Goal: Check status: Check status

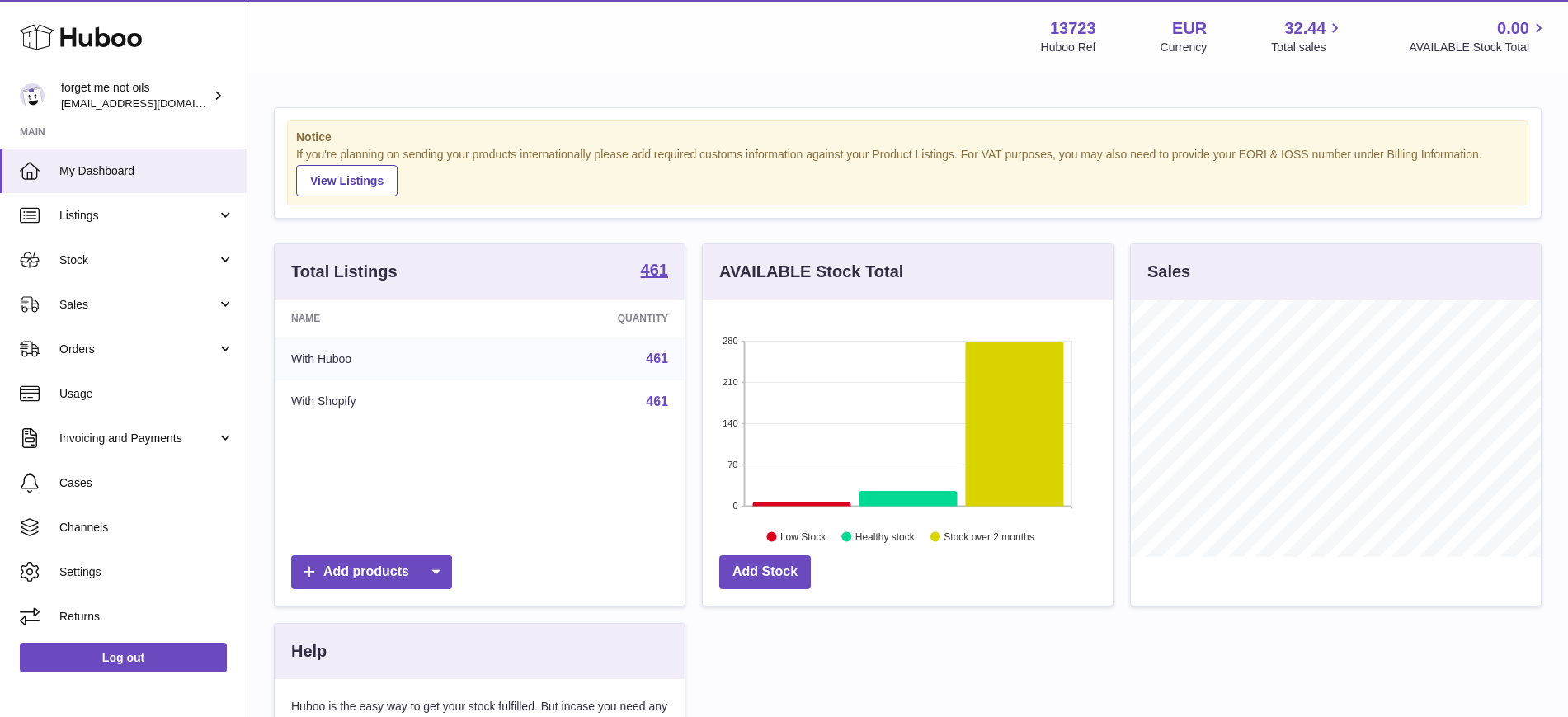
scroll to position [257, 410]
click at [140, 304] on span "Sales" at bounding box center [138, 305] width 157 height 16
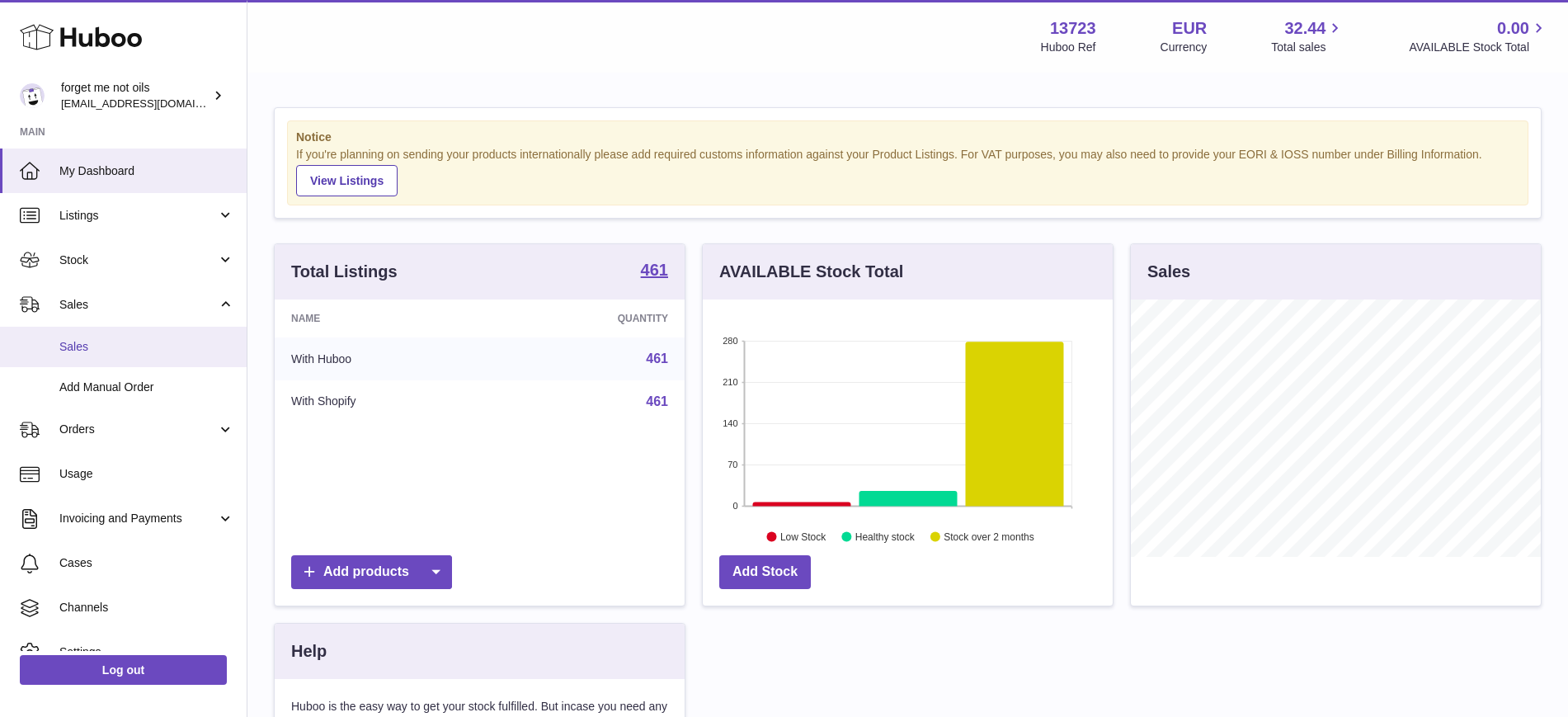
click at [114, 346] on span "Sales" at bounding box center [147, 347] width 175 height 16
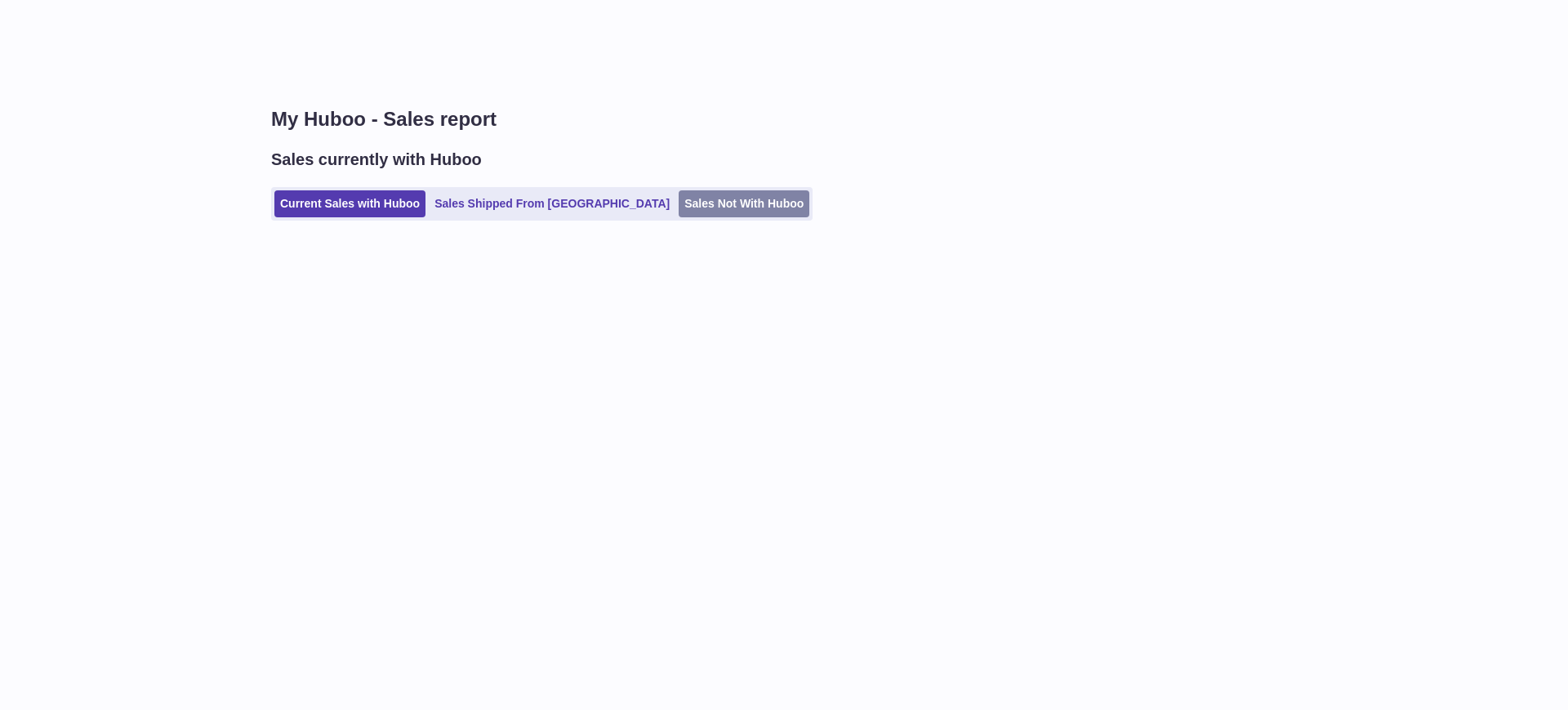
click at [683, 187] on ul "Current Sales with Huboo Sales Shipped From [GEOGRAPHIC_DATA] Sales Not With Hu…" at bounding box center [542, 203] width 542 height 34
click at [678, 198] on link "Sales Not With Huboo" at bounding box center [743, 203] width 131 height 27
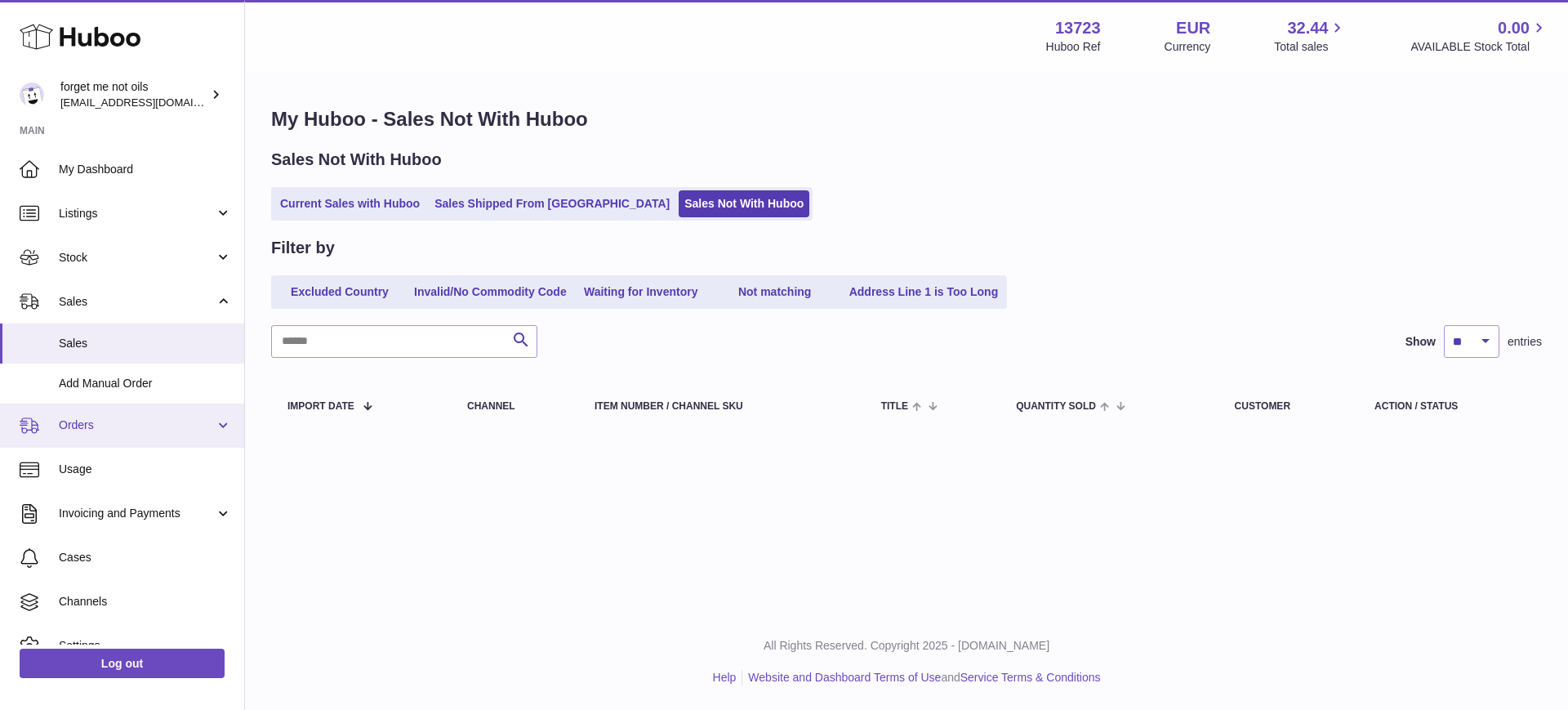
click at [204, 411] on link "Orders" at bounding box center [122, 425] width 244 height 44
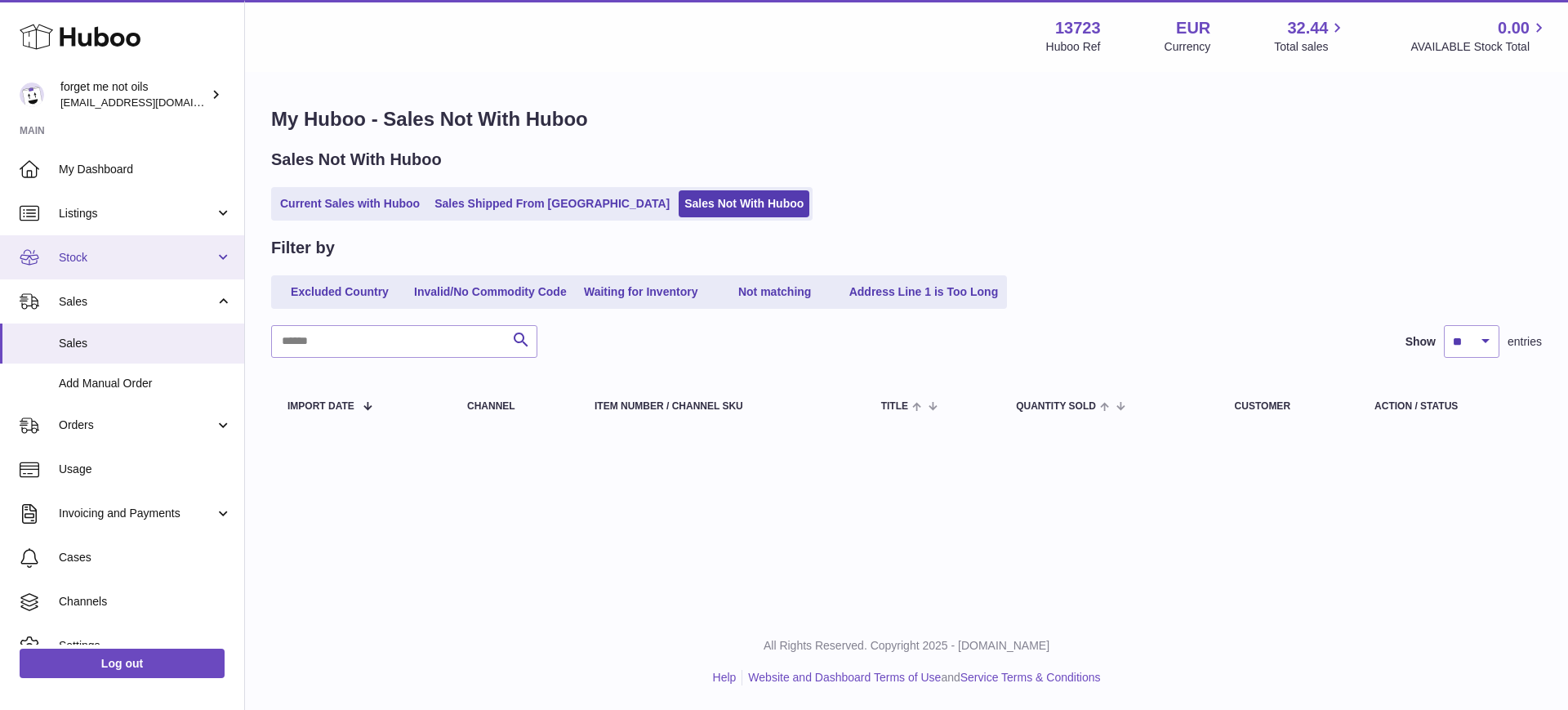
click at [222, 261] on link "Stock" at bounding box center [122, 257] width 244 height 44
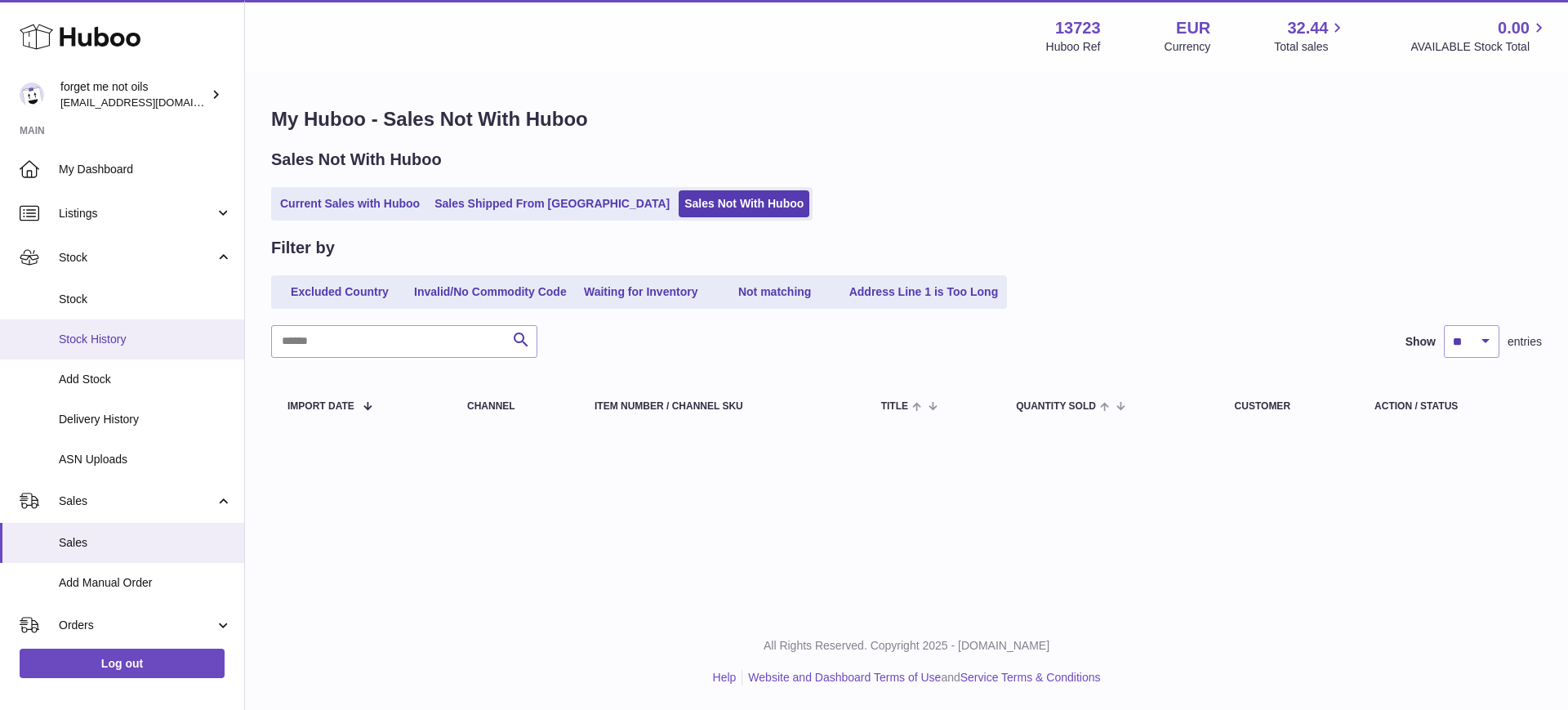
click at [132, 350] on link "Stock History" at bounding box center [122, 339] width 244 height 40
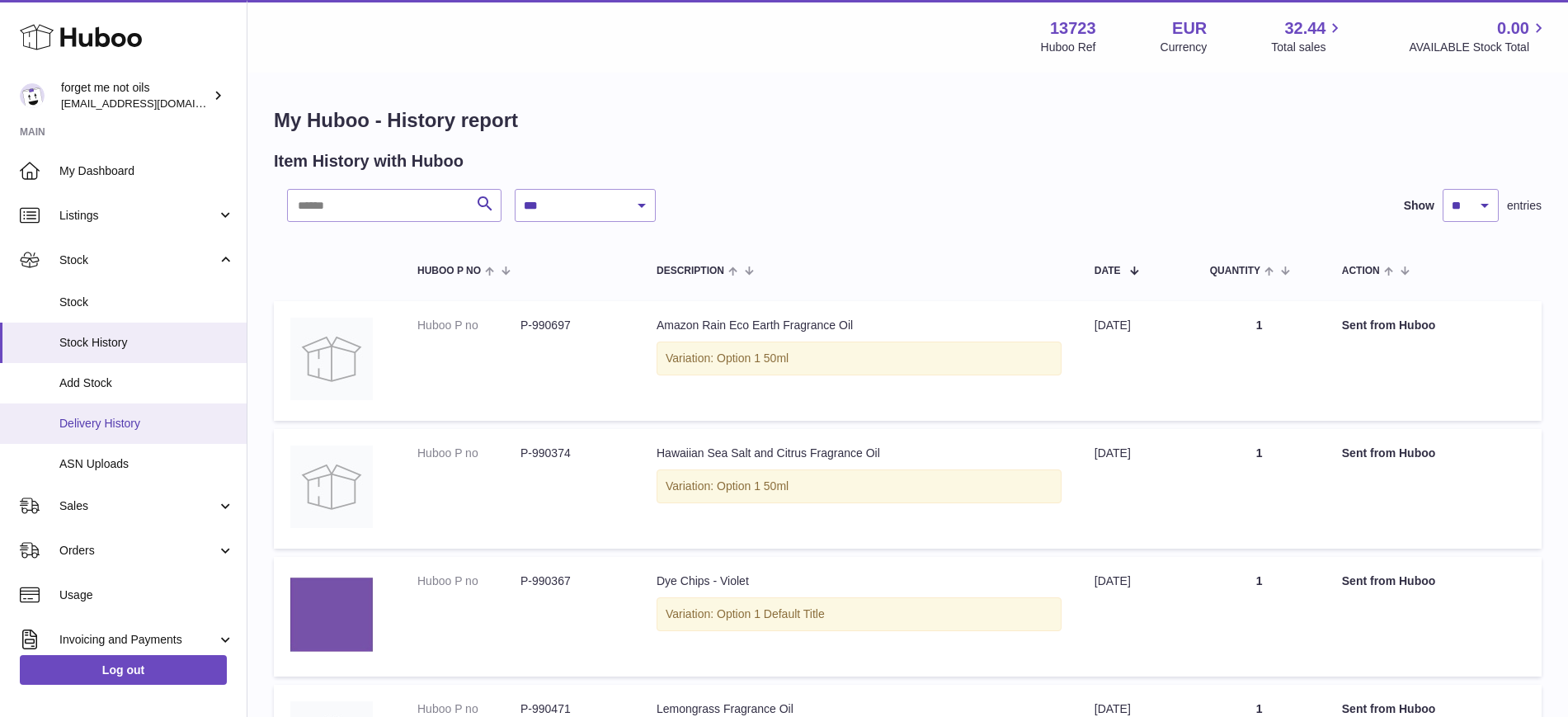
click at [108, 419] on span "Delivery History" at bounding box center [147, 424] width 175 height 16
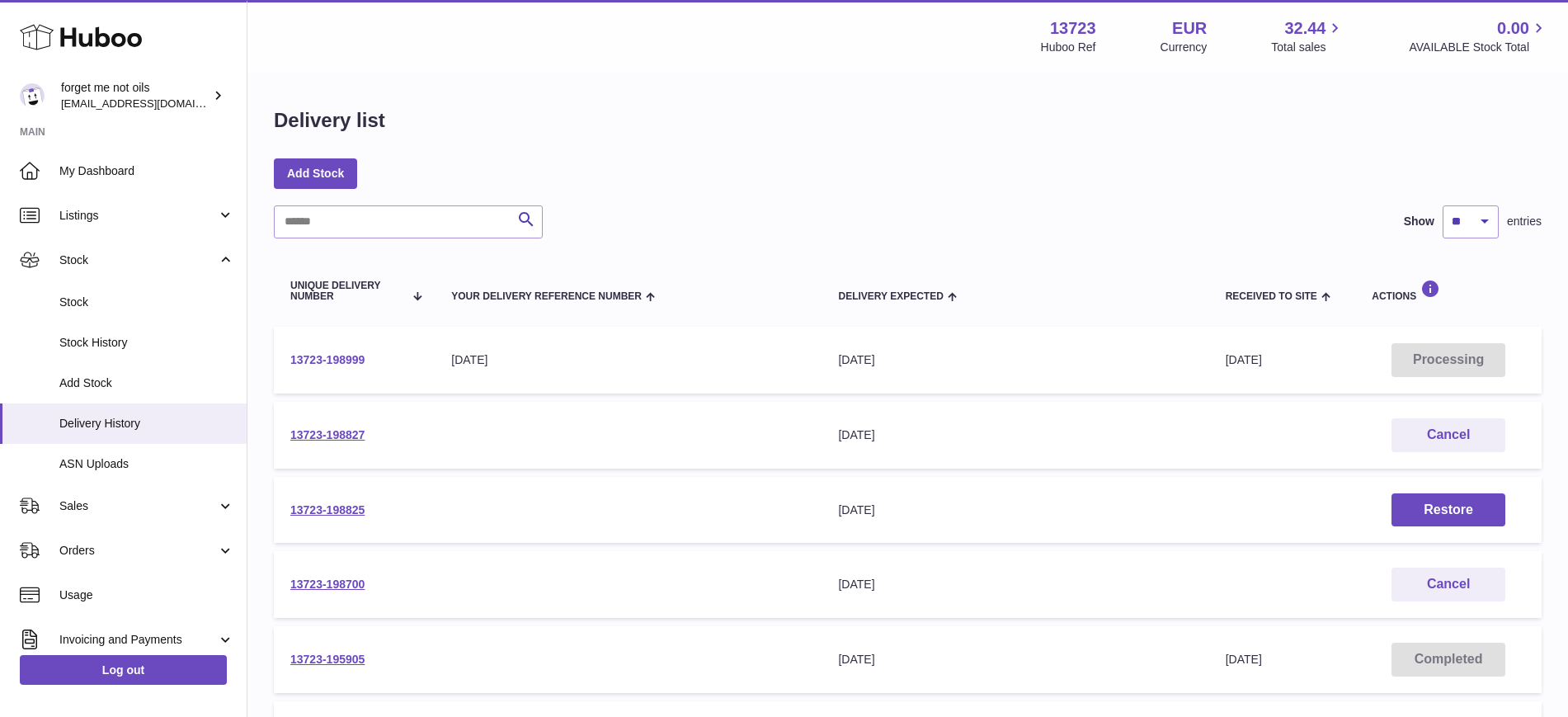
click at [337, 354] on link "13723-198999" at bounding box center [327, 359] width 74 height 13
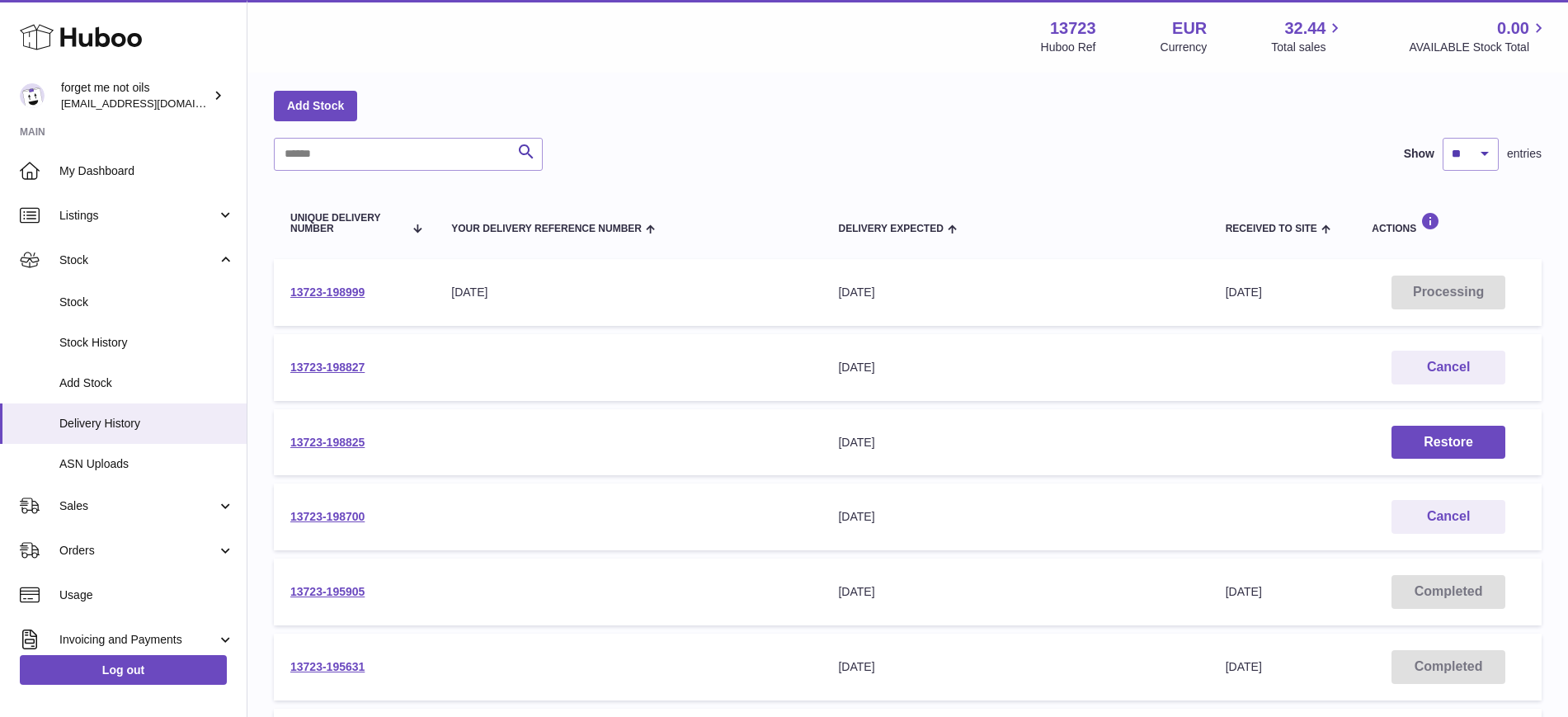
scroll to position [103, 0]
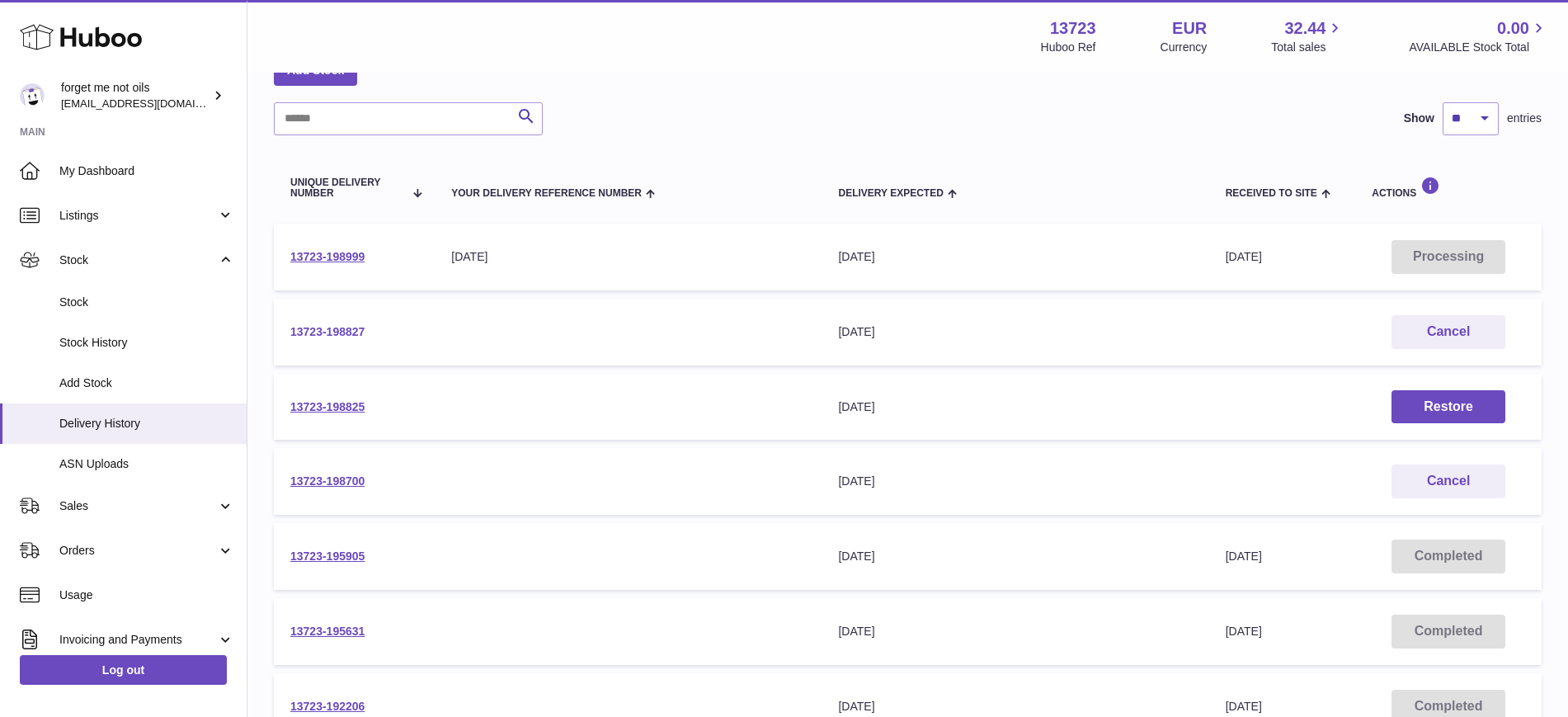
click at [342, 331] on link "13723-198827" at bounding box center [327, 331] width 74 height 13
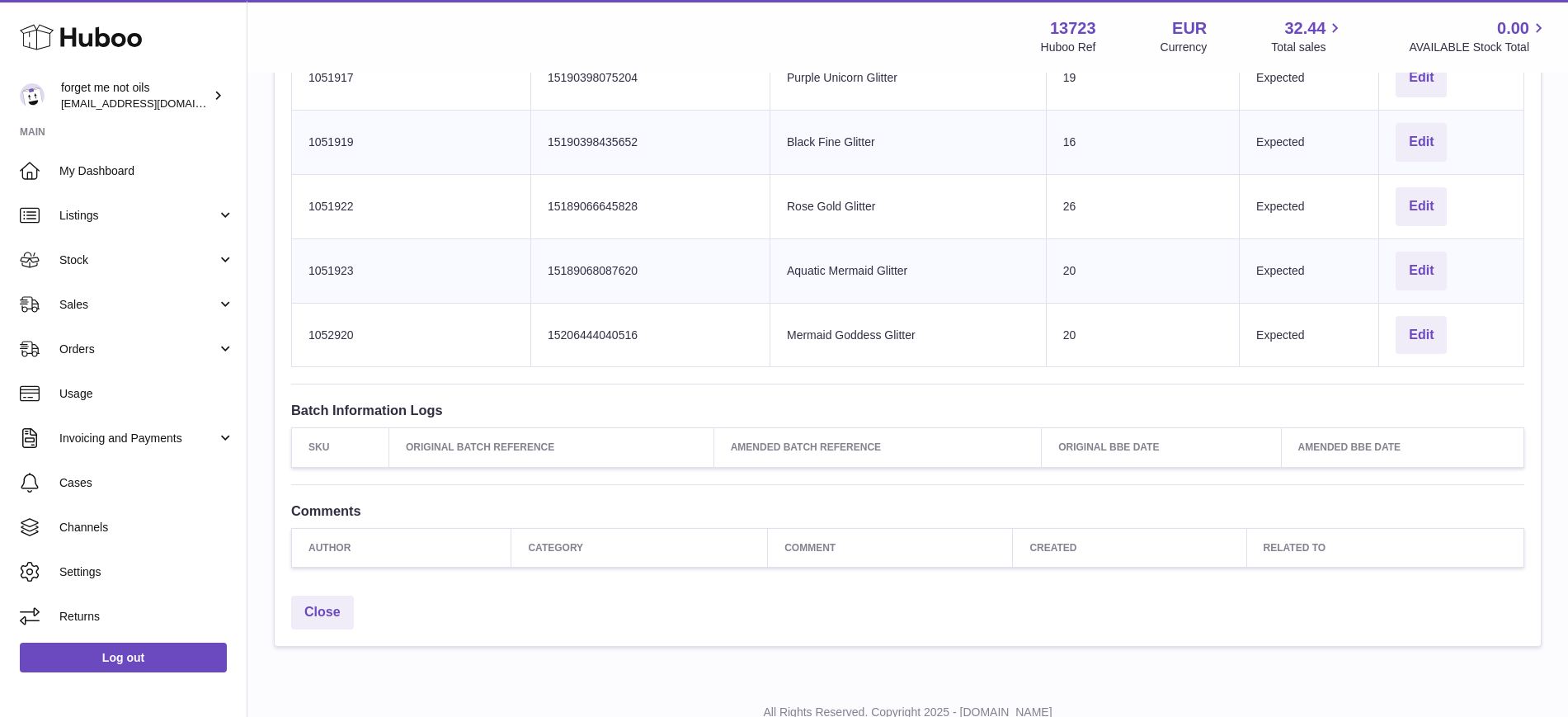
scroll to position [825, 0]
